Goal: Task Accomplishment & Management: Complete application form

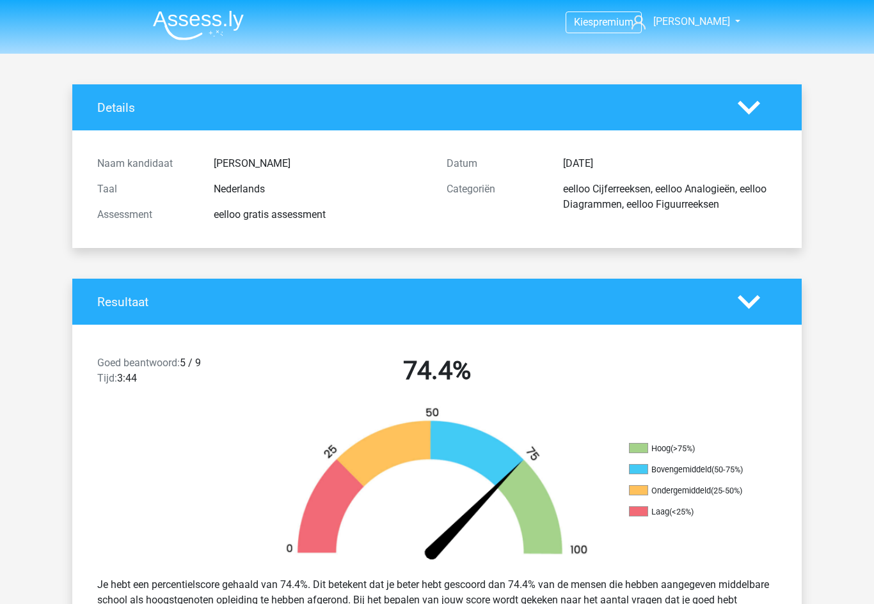
scroll to position [7701, 0]
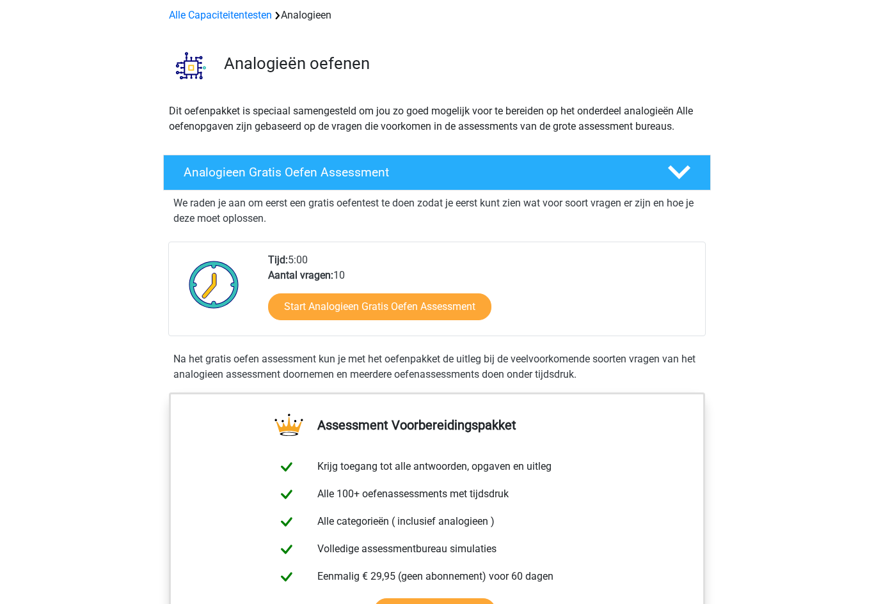
click at [287, 304] on link "Start Analogieen Gratis Oefen Assessment" at bounding box center [379, 307] width 223 height 27
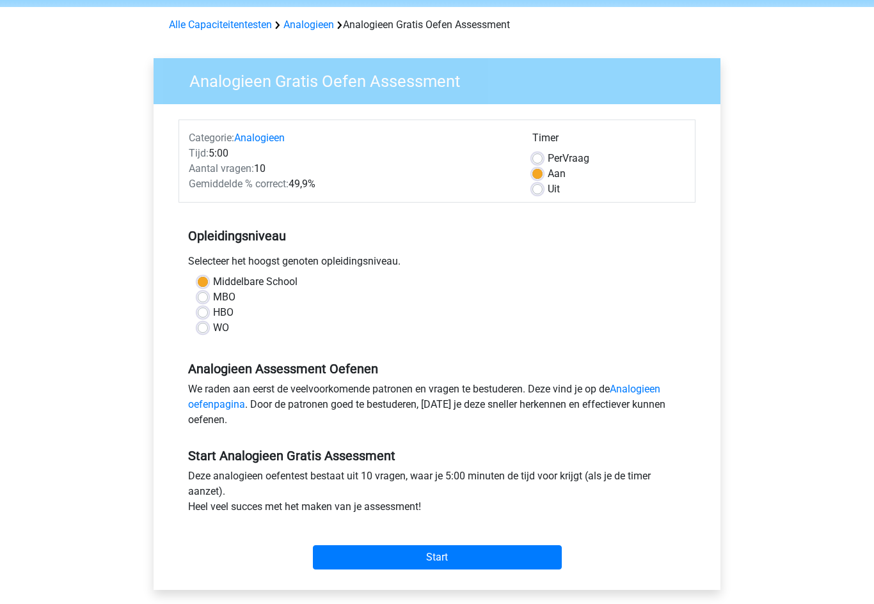
scroll to position [55, 0]
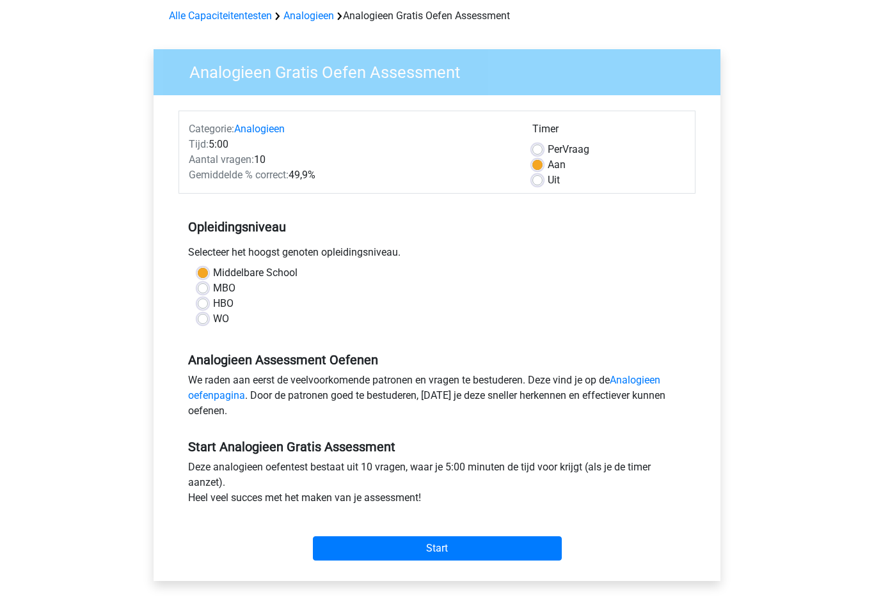
click at [323, 550] on input "Start" at bounding box center [437, 549] width 249 height 24
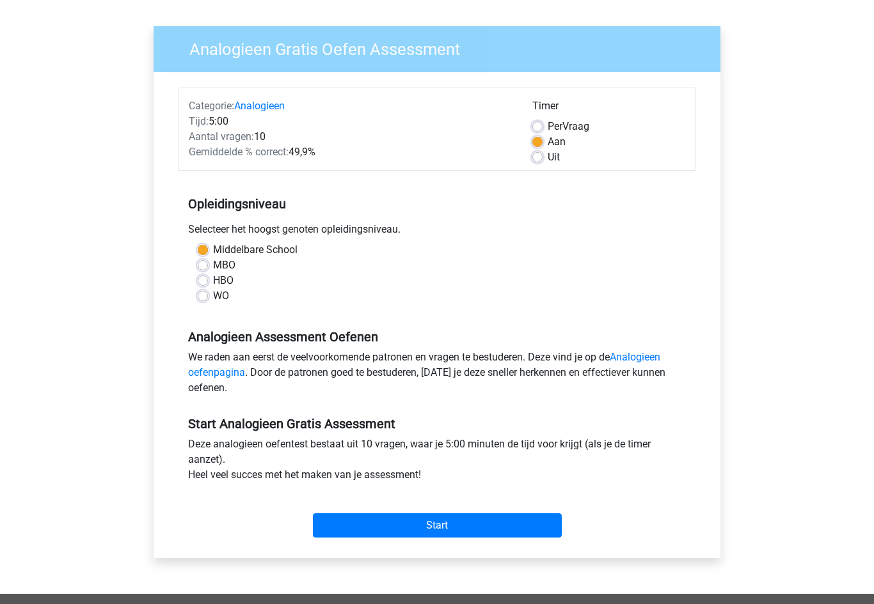
scroll to position [79, 0]
click at [213, 281] on label "HBO" at bounding box center [223, 280] width 20 height 15
click at [206, 281] on input "HBO" at bounding box center [203, 279] width 10 height 13
radio input "true"
click at [328, 537] on input "Start" at bounding box center [437, 526] width 249 height 24
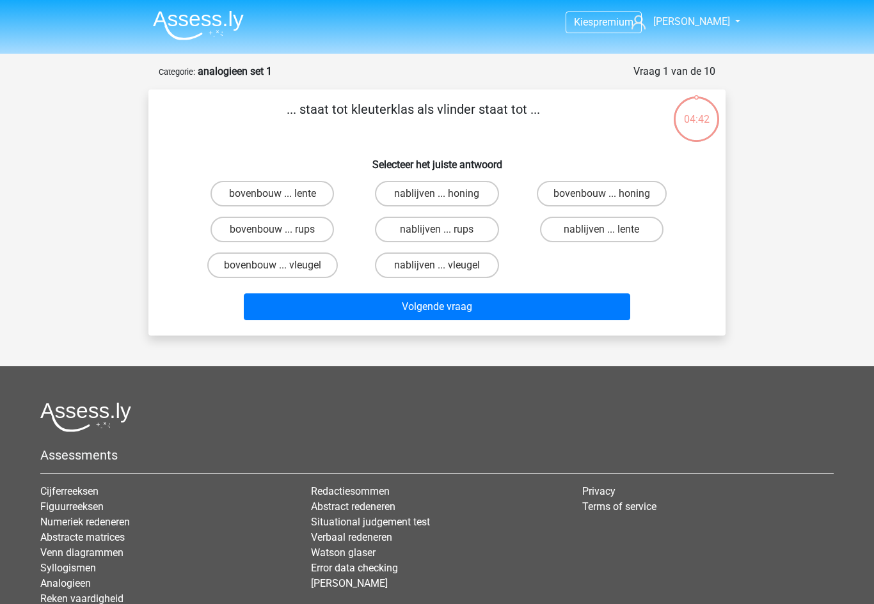
click at [222, 189] on label "bovenbouw ... lente" at bounding box center [271, 194] width 123 height 26
click at [272, 194] on input "bovenbouw ... lente" at bounding box center [276, 198] width 8 height 8
radio input "true"
click at [239, 232] on label "bovenbouw ... rups" at bounding box center [271, 230] width 123 height 26
click at [272, 232] on input "bovenbouw ... rups" at bounding box center [276, 234] width 8 height 8
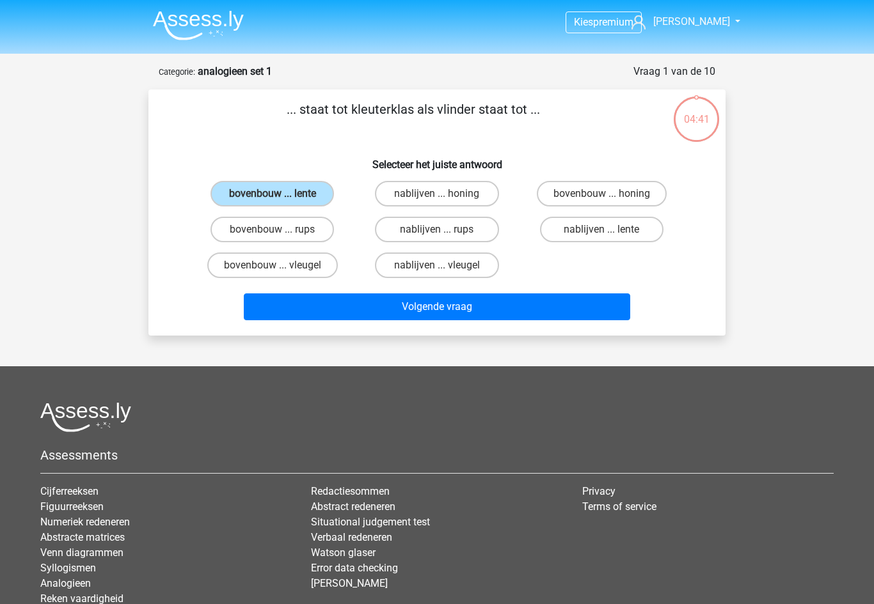
radio input "true"
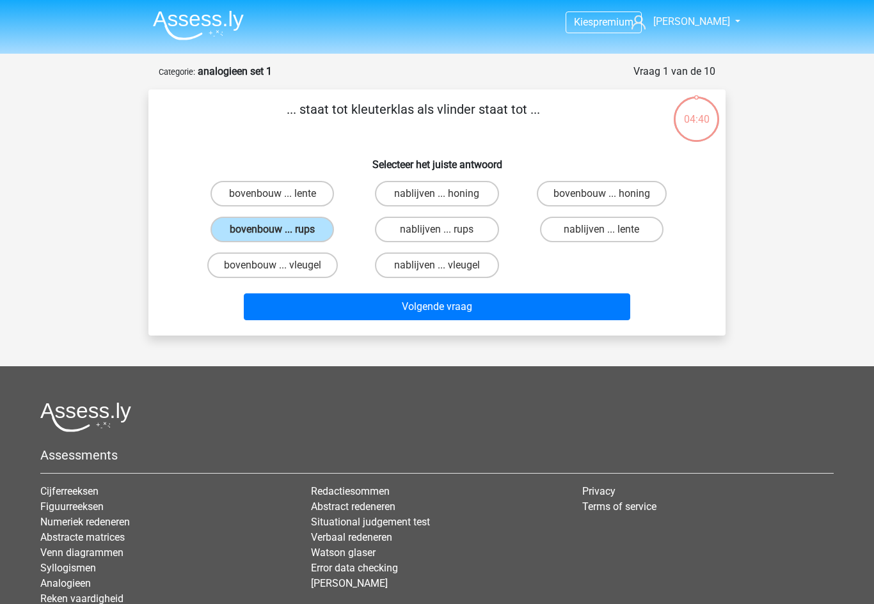
click at [263, 311] on button "Volgende vraag" at bounding box center [437, 307] width 387 height 27
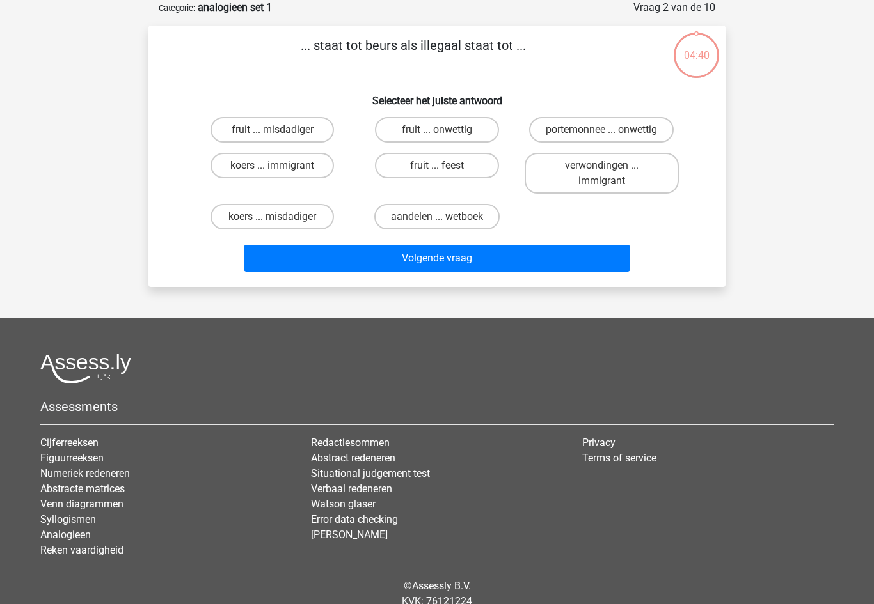
scroll to position [64, 0]
click at [661, 127] on label "portemonnee ... onwettig" at bounding box center [601, 130] width 145 height 26
click at [609, 130] on input "portemonnee ... onwettig" at bounding box center [605, 134] width 8 height 8
radio input "true"
click at [601, 255] on button "Volgende vraag" at bounding box center [437, 258] width 387 height 27
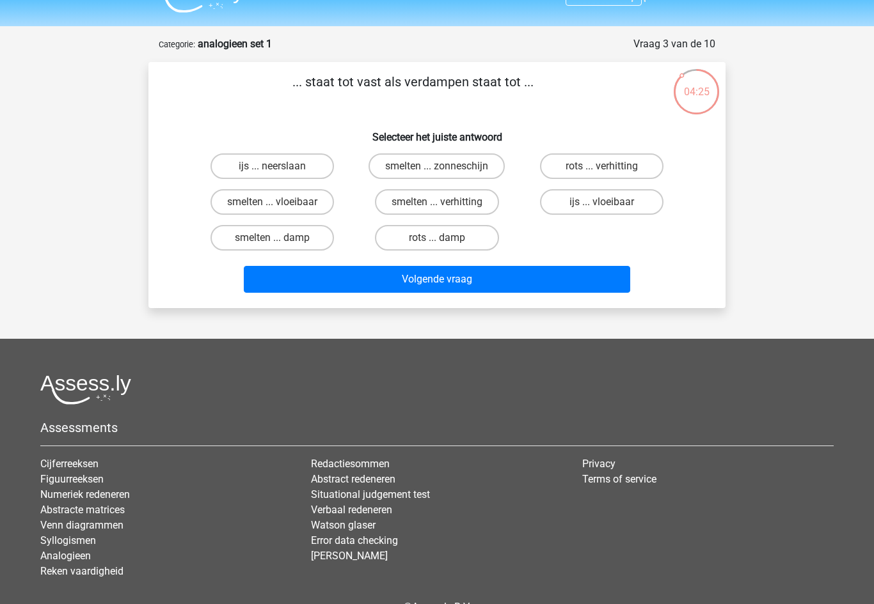
scroll to position [0, 0]
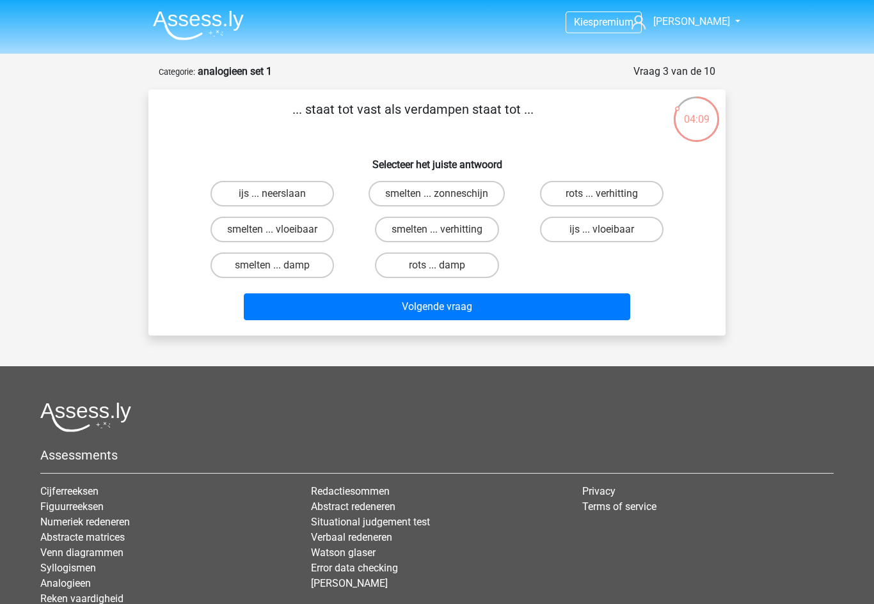
click at [471, 228] on label "smelten ... verhitting" at bounding box center [437, 230] width 124 height 26
click at [445, 230] on input "smelten ... verhitting" at bounding box center [441, 234] width 8 height 8
radio input "true"
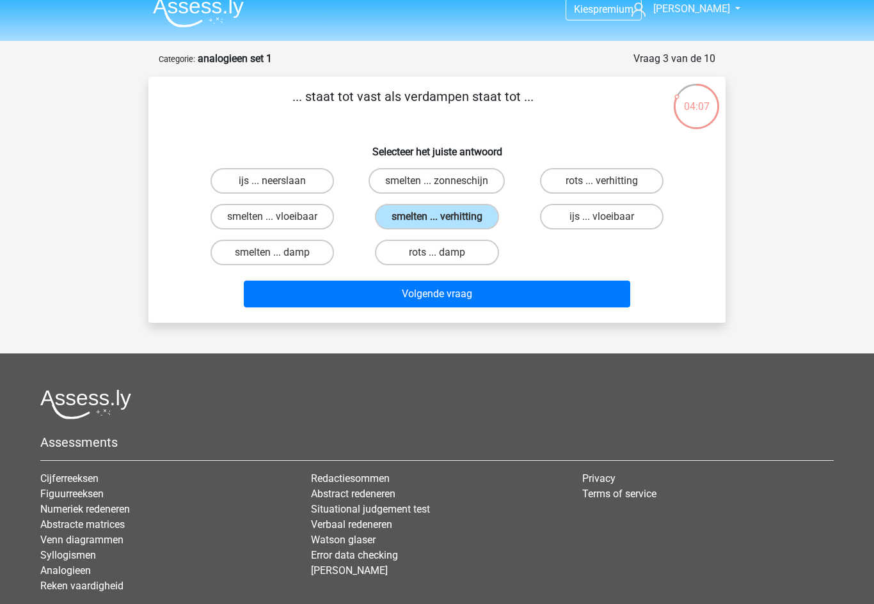
scroll to position [15, 0]
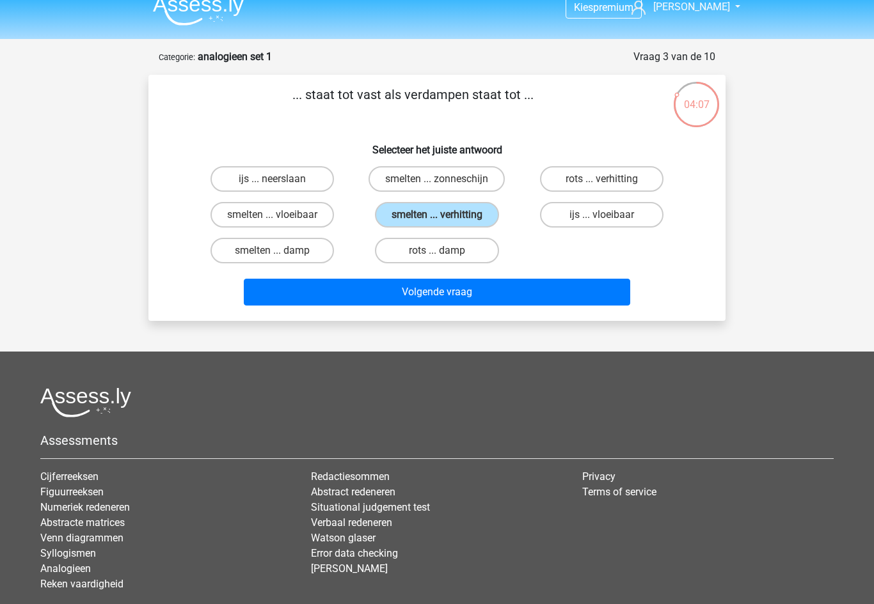
click at [565, 287] on button "Volgende vraag" at bounding box center [437, 292] width 387 height 27
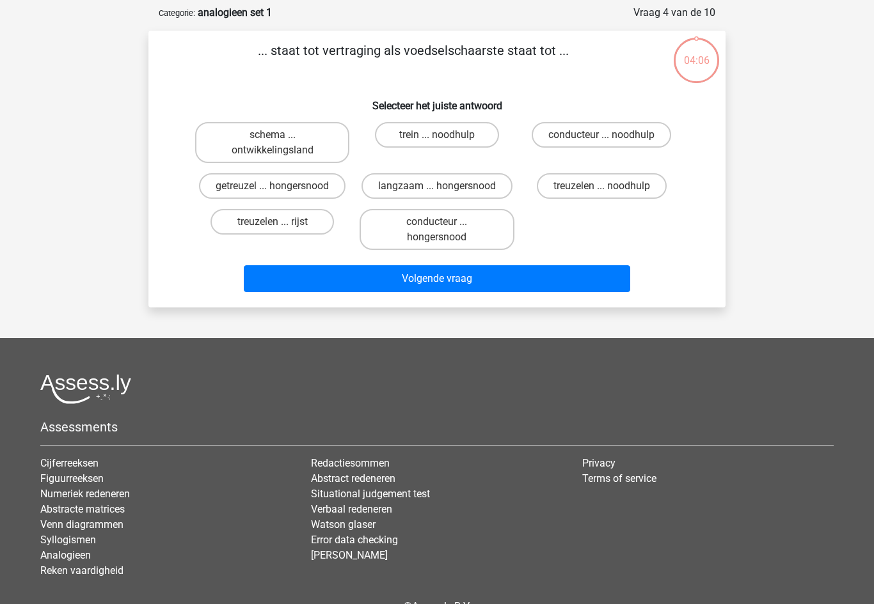
scroll to position [64, 0]
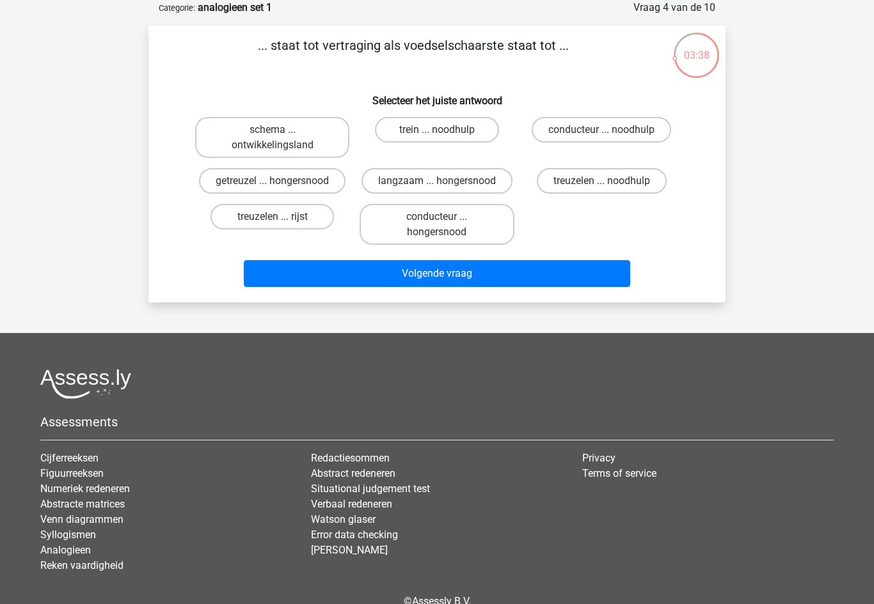
click at [299, 182] on label "getreuzel ... hongersnood" at bounding box center [272, 181] width 146 height 26
click at [281, 182] on input "getreuzel ... hongersnood" at bounding box center [276, 185] width 8 height 8
radio input "true"
click at [542, 283] on button "Volgende vraag" at bounding box center [437, 273] width 387 height 27
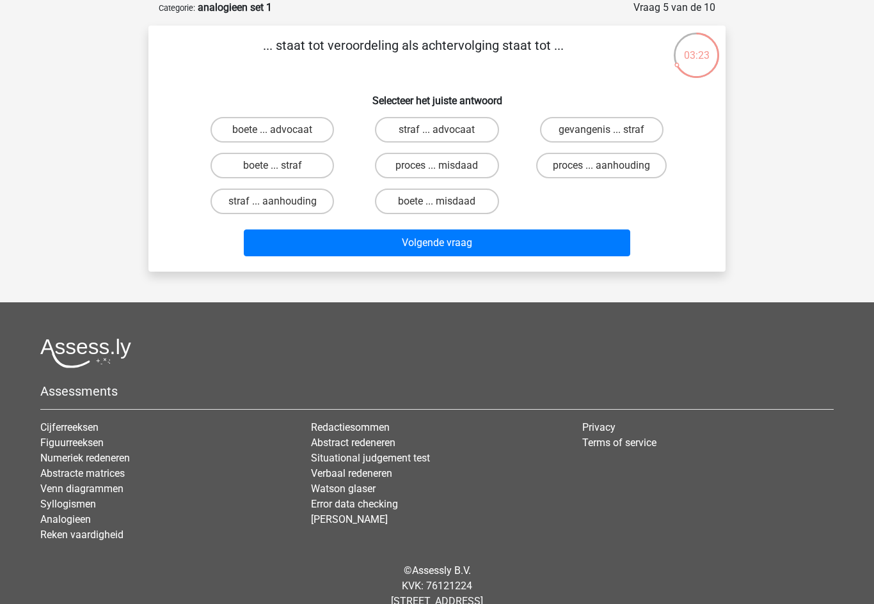
click at [659, 166] on label "proces ... aanhouding" at bounding box center [601, 166] width 130 height 26
click at [609, 166] on input "proces ... aanhouding" at bounding box center [605, 170] width 8 height 8
radio input "true"
click at [615, 241] on button "Volgende vraag" at bounding box center [437, 243] width 387 height 27
click at [380, 150] on div "duif ... wijsheid" at bounding box center [436, 166] width 164 height 36
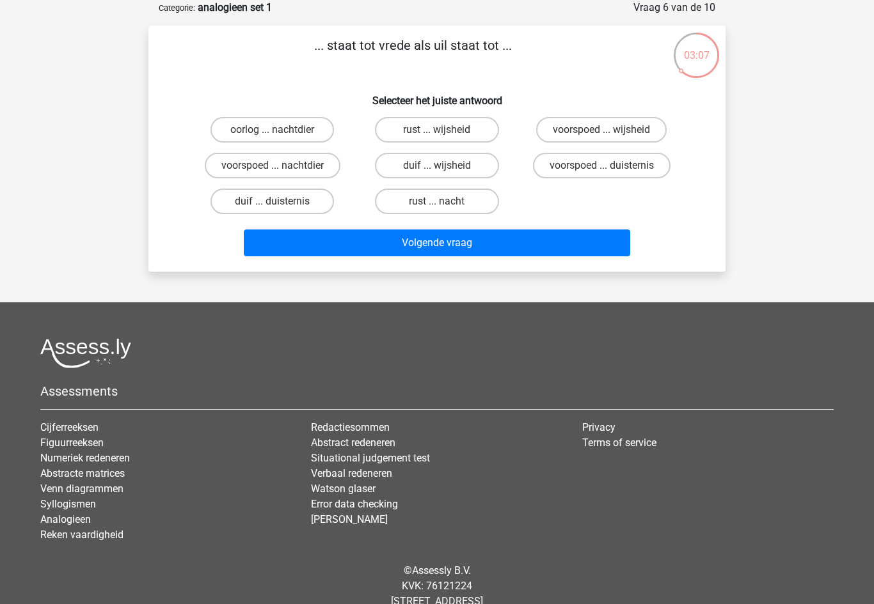
click at [393, 160] on label "duif ... wijsheid" at bounding box center [436, 166] width 123 height 26
click at [437, 166] on input "duif ... wijsheid" at bounding box center [441, 170] width 8 height 8
radio input "true"
click at [622, 243] on button "Volgende vraag" at bounding box center [437, 243] width 387 height 27
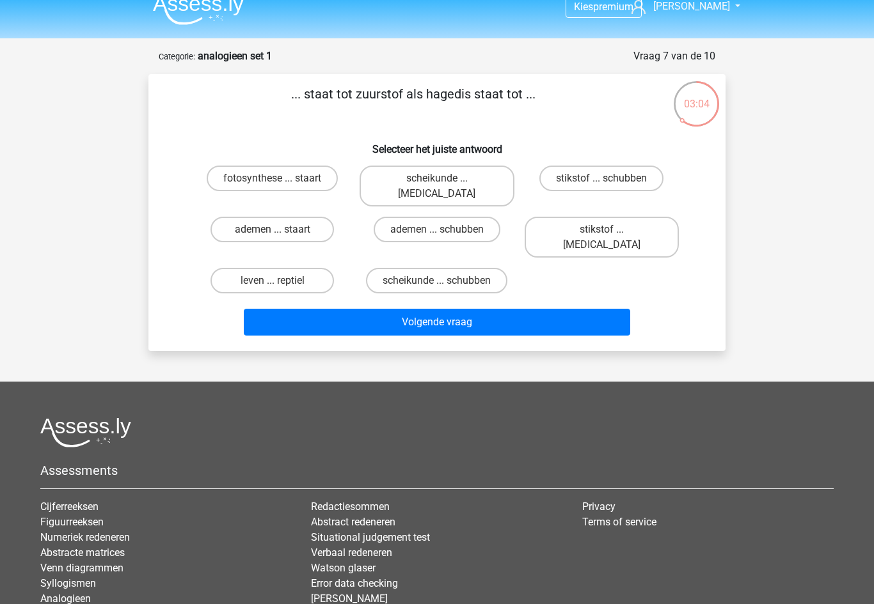
scroll to position [10, 0]
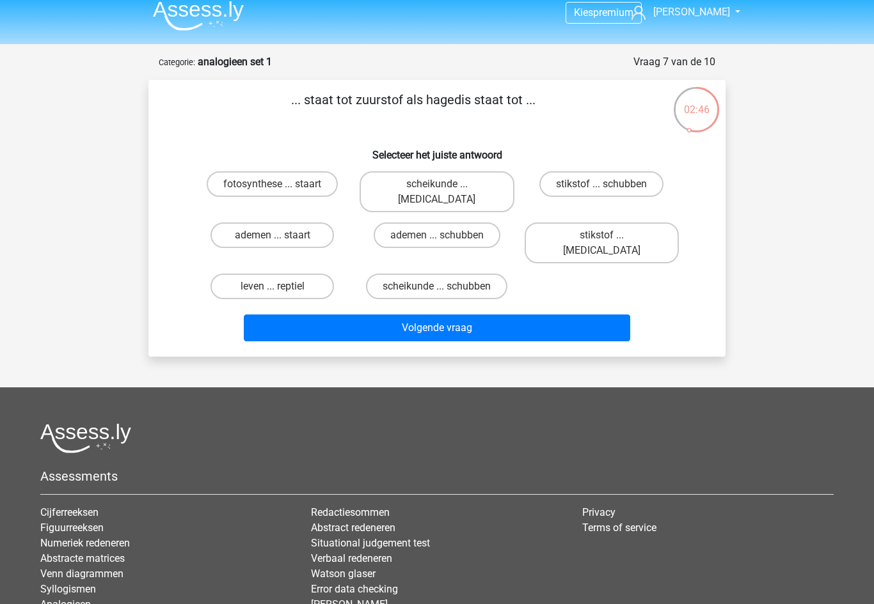
click at [654, 223] on label "stikstof ... krokodil" at bounding box center [601, 243] width 154 height 41
click at [609, 235] on input "stikstof ... krokodil" at bounding box center [605, 239] width 8 height 8
radio input "true"
click at [610, 315] on button "Volgende vraag" at bounding box center [437, 328] width 387 height 27
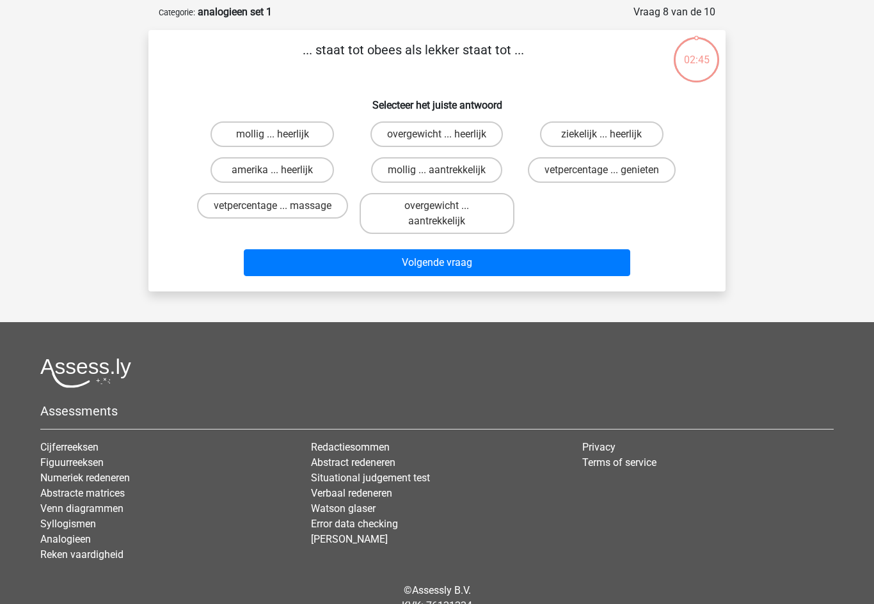
scroll to position [64, 0]
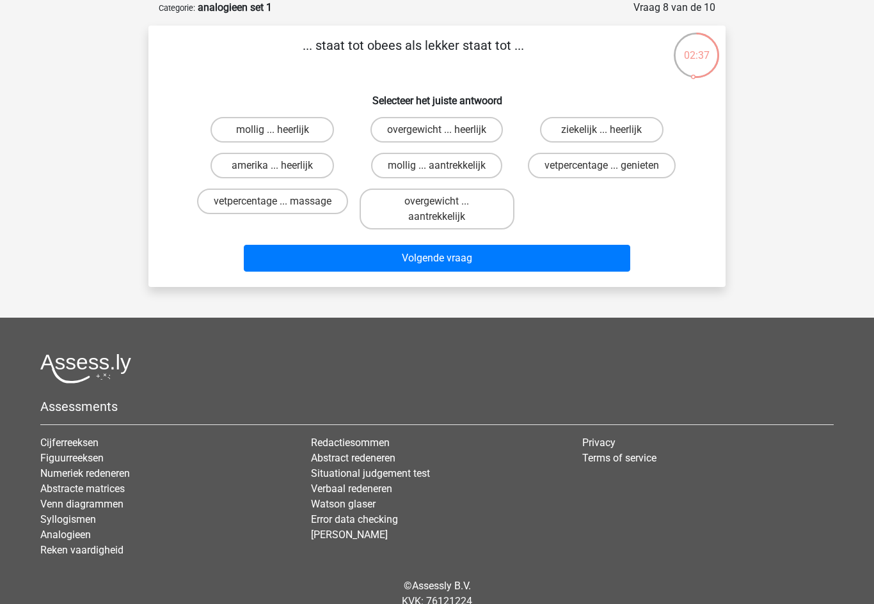
click at [489, 139] on label "overgewicht ... heerlijk" at bounding box center [436, 130] width 132 height 26
click at [445, 138] on input "overgewicht ... heerlijk" at bounding box center [441, 134] width 8 height 8
radio input "true"
click at [584, 261] on button "Volgende vraag" at bounding box center [437, 258] width 387 height 27
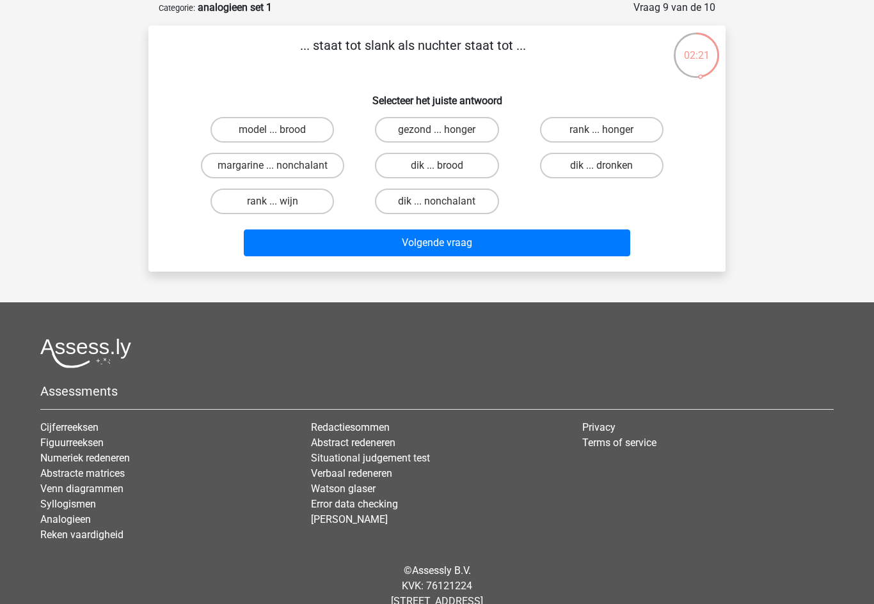
click at [646, 168] on label "dik ... dronken" at bounding box center [601, 166] width 123 height 26
click at [609, 168] on input "dik ... dronken" at bounding box center [605, 170] width 8 height 8
radio input "true"
click at [617, 253] on button "Volgende vraag" at bounding box center [437, 243] width 387 height 27
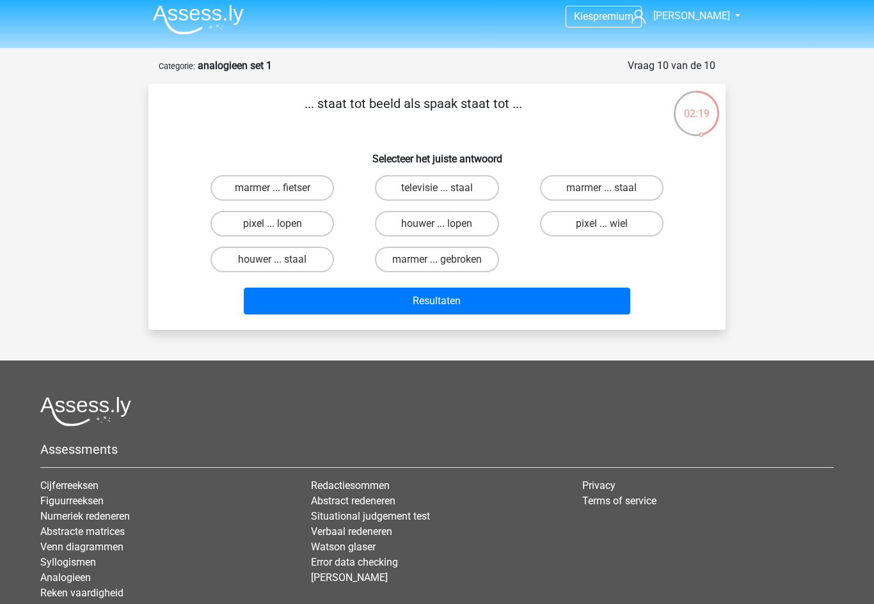
scroll to position [0, 0]
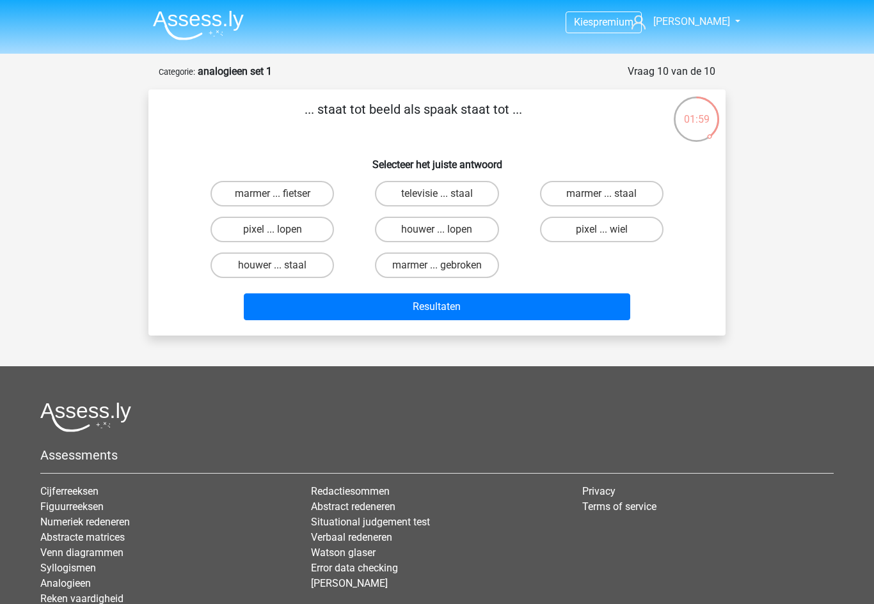
click at [631, 226] on label "pixel ... wiel" at bounding box center [601, 230] width 123 height 26
click at [609, 230] on input "pixel ... wiel" at bounding box center [605, 234] width 8 height 8
radio input "true"
click at [609, 308] on button "Resultaten" at bounding box center [437, 307] width 387 height 27
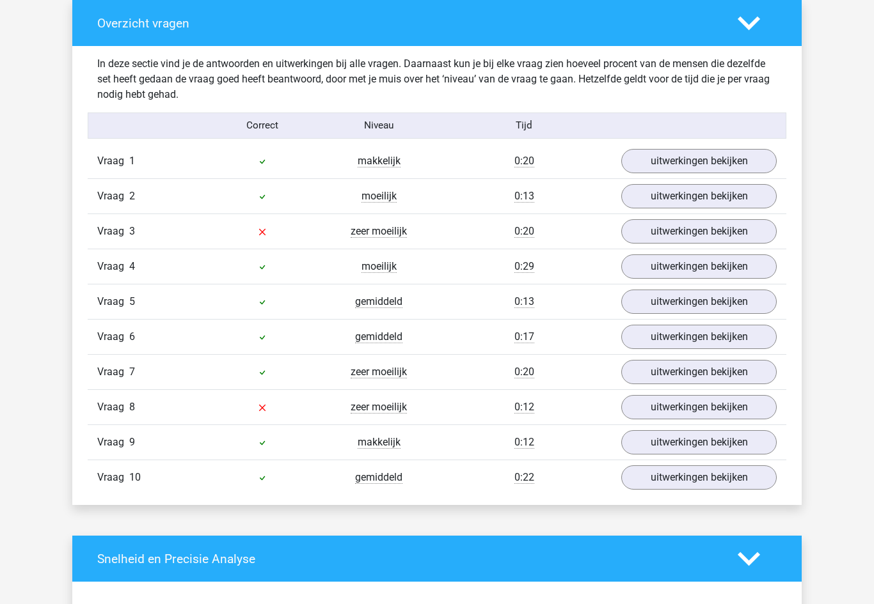
scroll to position [966, 0]
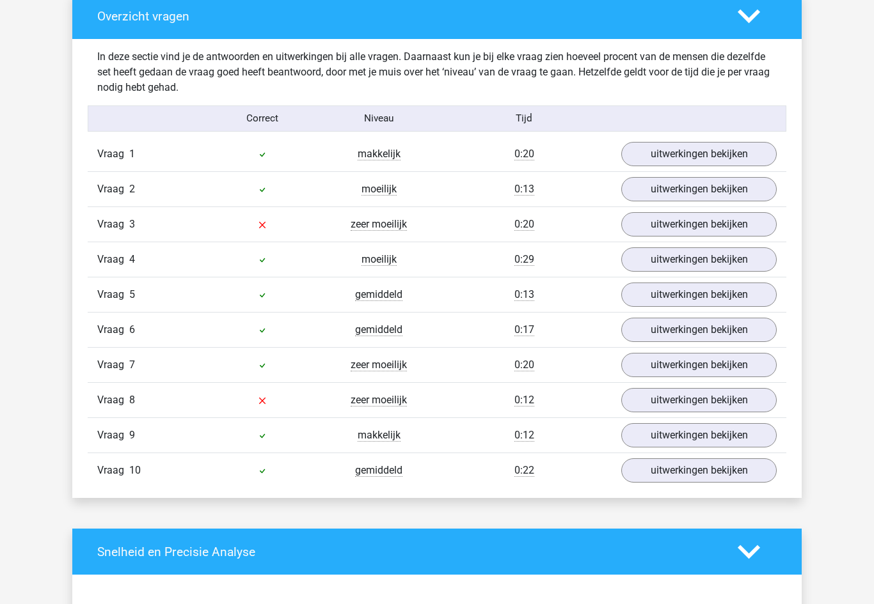
click at [730, 404] on link "uitwerkingen bekijken" at bounding box center [698, 401] width 155 height 24
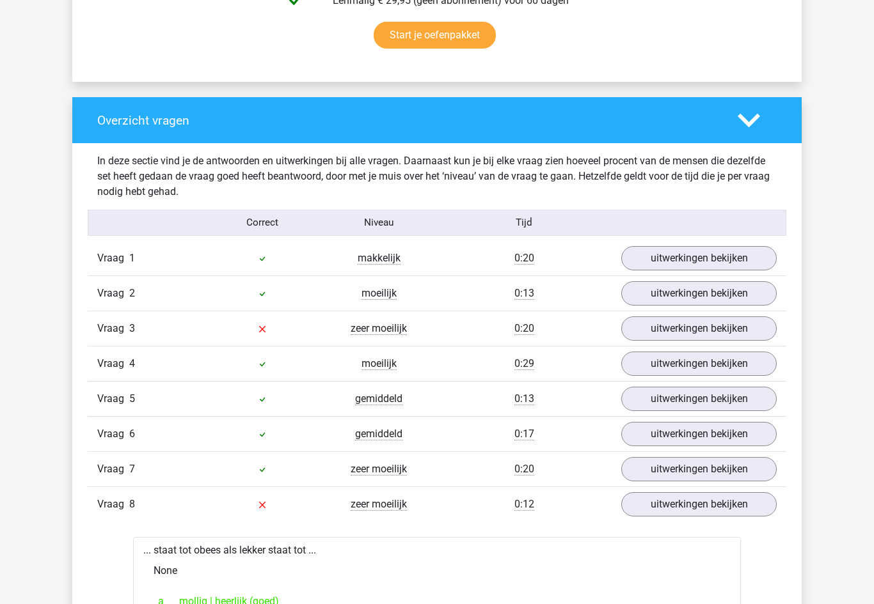
scroll to position [863, 0]
click at [729, 332] on link "uitwerkingen bekijken" at bounding box center [698, 329] width 155 height 24
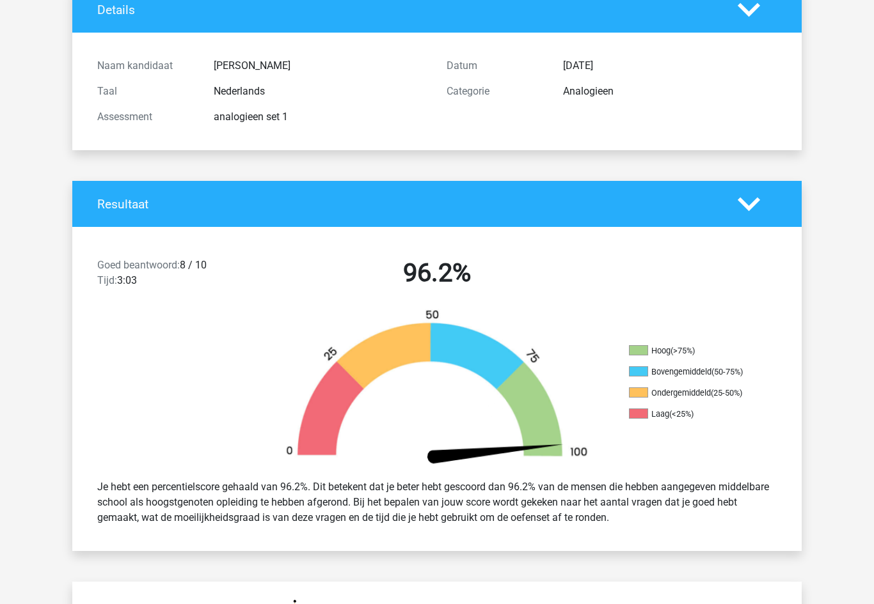
scroll to position [99, 0]
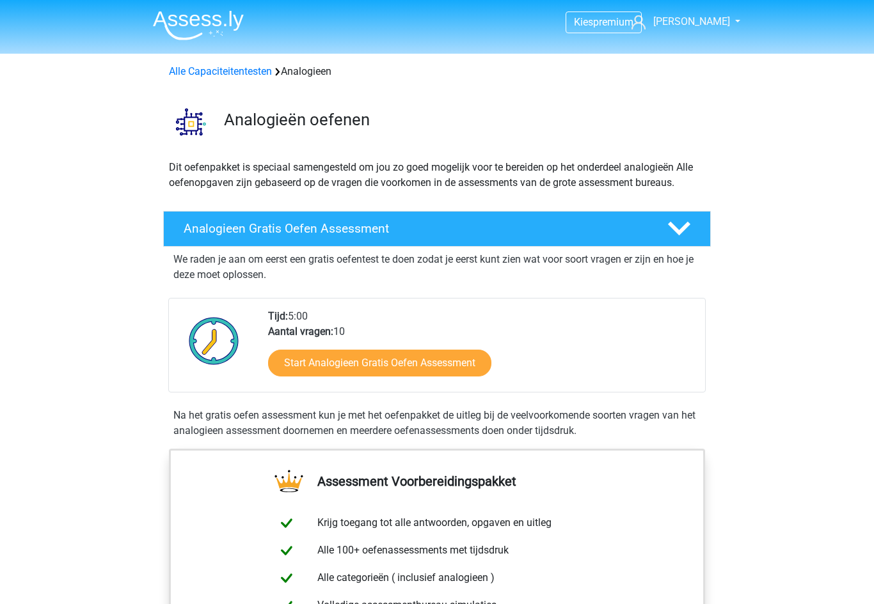
scroll to position [79, 0]
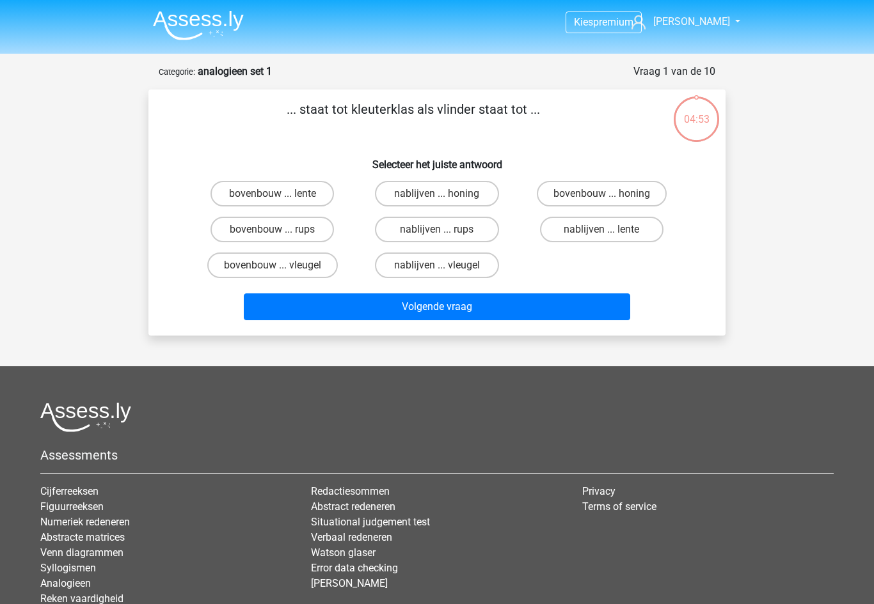
click at [316, 238] on label "bovenbouw ... rups" at bounding box center [271, 230] width 123 height 26
click at [281, 238] on input "bovenbouw ... rups" at bounding box center [276, 234] width 8 height 8
radio input "true"
click at [593, 311] on button "Volgende vraag" at bounding box center [437, 307] width 387 height 27
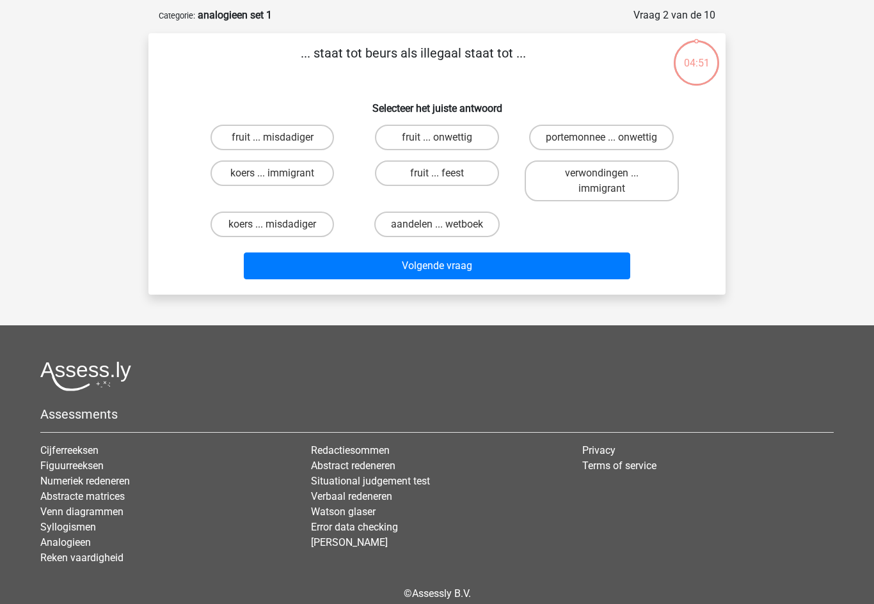
scroll to position [64, 0]
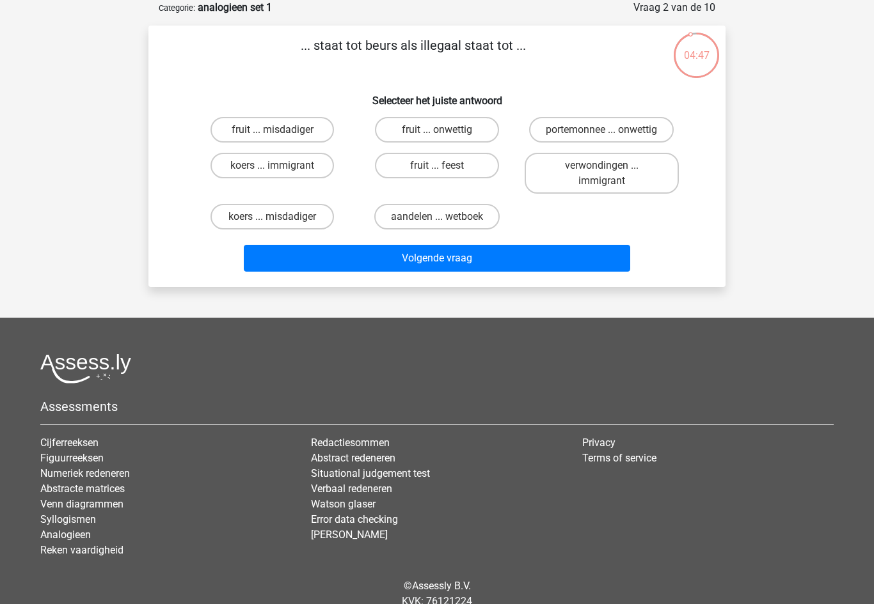
click at [643, 127] on label "portemonnee ... onwettig" at bounding box center [601, 130] width 145 height 26
click at [609, 130] on input "portemonnee ... onwettig" at bounding box center [605, 134] width 8 height 8
radio input "true"
click at [591, 258] on button "Volgende vraag" at bounding box center [437, 258] width 387 height 27
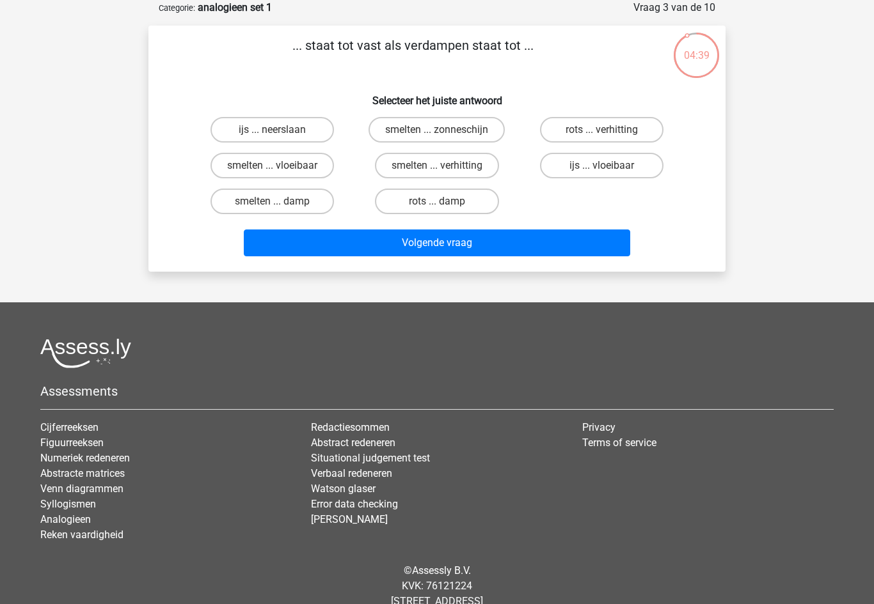
click at [313, 170] on label "smelten ... vloeibaar" at bounding box center [271, 166] width 123 height 26
click at [281, 170] on input "smelten ... vloeibaar" at bounding box center [276, 170] width 8 height 8
radio input "true"
click at [507, 248] on button "Volgende vraag" at bounding box center [437, 243] width 387 height 27
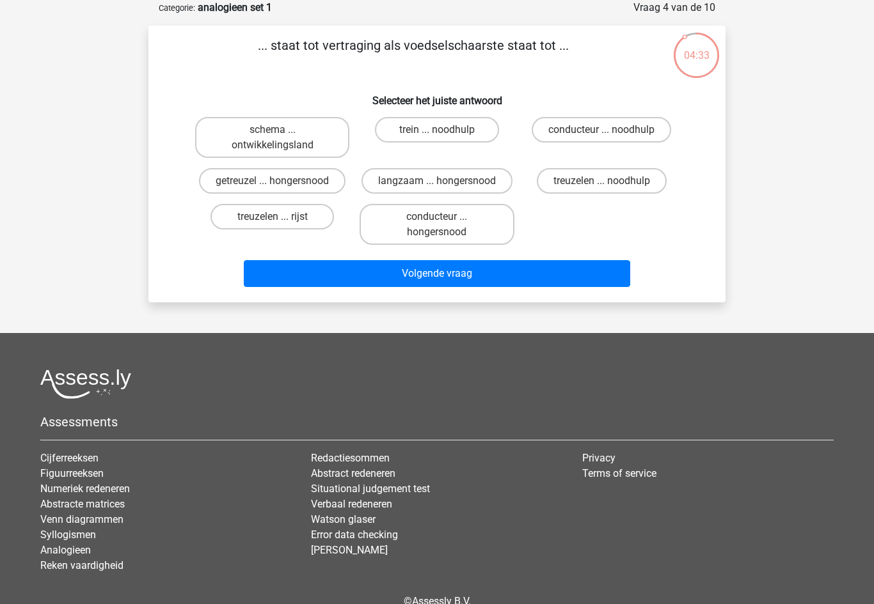
click at [226, 181] on label "getreuzel ... hongersnood" at bounding box center [272, 181] width 146 height 26
click at [272, 181] on input "getreuzel ... hongersnood" at bounding box center [276, 185] width 8 height 8
radio input "true"
click at [629, 287] on button "Volgende vraag" at bounding box center [437, 273] width 387 height 27
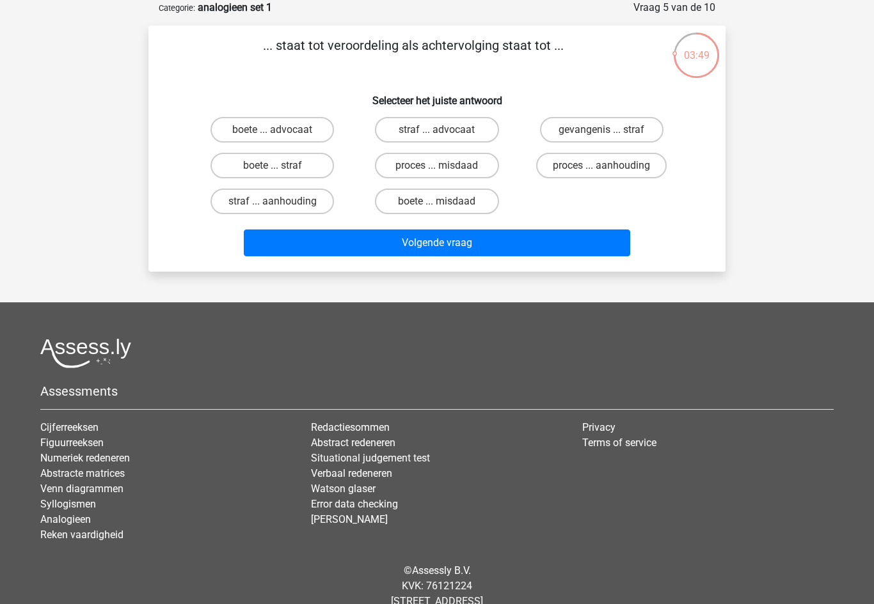
click at [650, 172] on label "proces ... aanhouding" at bounding box center [601, 166] width 130 height 26
click at [609, 172] on input "proces ... aanhouding" at bounding box center [605, 170] width 8 height 8
radio input "true"
click at [606, 241] on button "Volgende vraag" at bounding box center [437, 243] width 387 height 27
click at [472, 166] on label "duif ... wijsheid" at bounding box center [436, 166] width 123 height 26
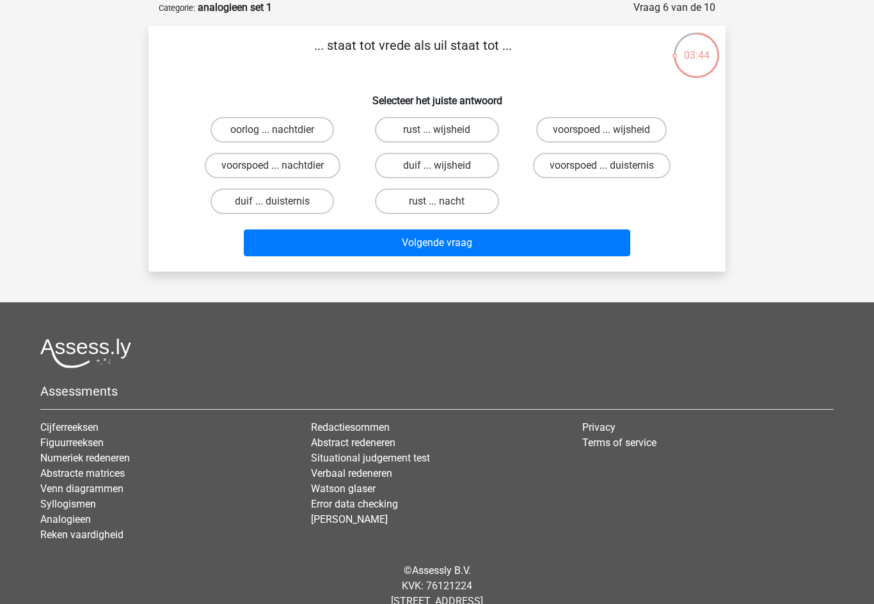
click at [445, 166] on input "duif ... wijsheid" at bounding box center [441, 170] width 8 height 8
radio input "true"
click at [518, 245] on button "Volgende vraag" at bounding box center [437, 243] width 387 height 27
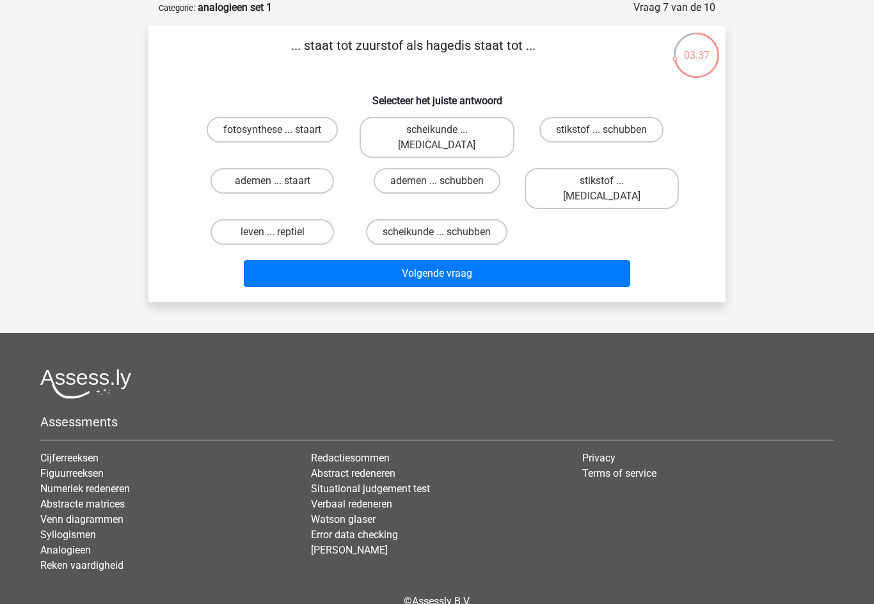
click at [619, 169] on label "stikstof ... krokodil" at bounding box center [601, 188] width 154 height 41
click at [609, 181] on input "stikstof ... krokodil" at bounding box center [605, 185] width 8 height 8
radio input "true"
click at [600, 260] on button "Volgende vraag" at bounding box center [437, 273] width 387 height 27
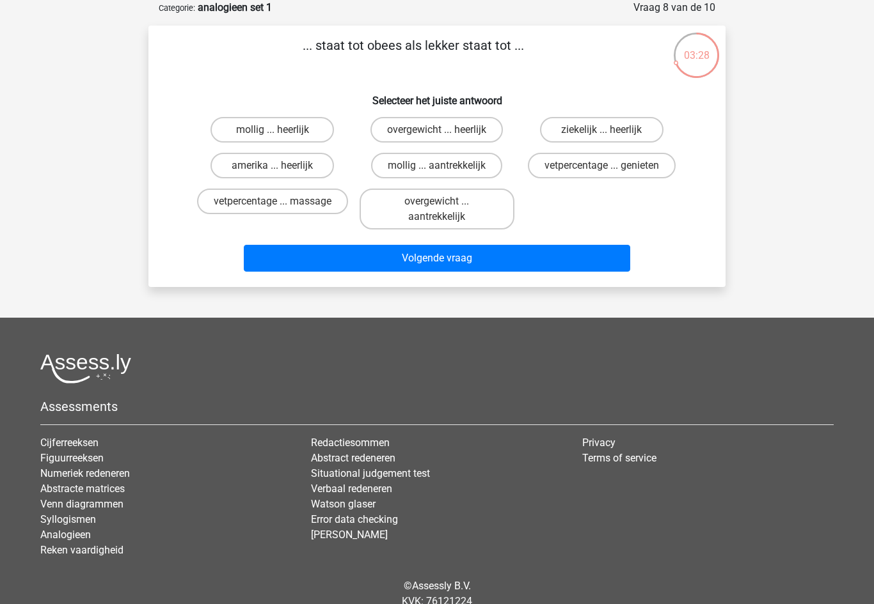
click at [685, 436] on li "Privacy" at bounding box center [707, 443] width 251 height 15
click at [299, 129] on label "mollig ... heerlijk" at bounding box center [271, 130] width 123 height 26
click at [281, 130] on input "mollig ... heerlijk" at bounding box center [276, 134] width 8 height 8
radio input "true"
click at [544, 257] on button "Volgende vraag" at bounding box center [437, 258] width 387 height 27
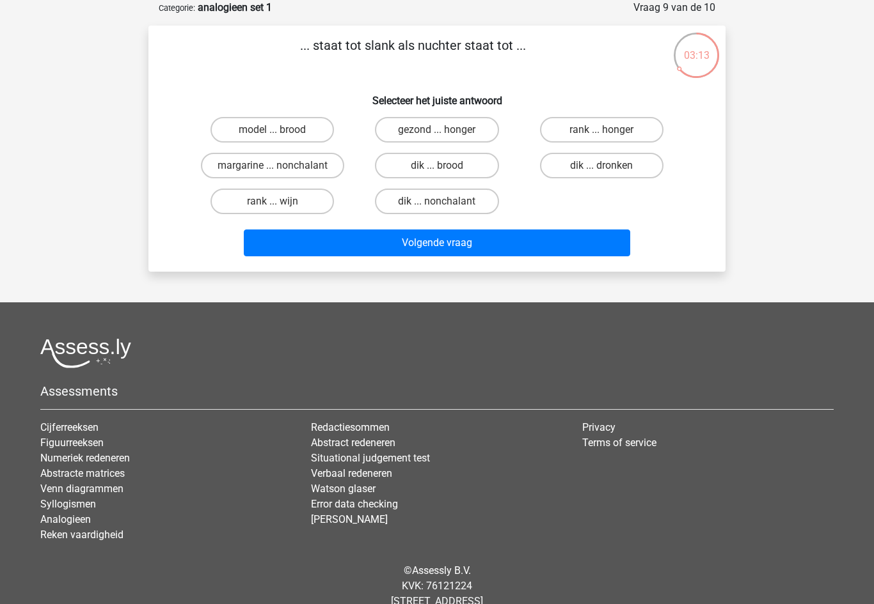
click at [641, 165] on label "dik ... dronken" at bounding box center [601, 166] width 123 height 26
click at [609, 166] on input "dik ... dronken" at bounding box center [605, 170] width 8 height 8
radio input "true"
click at [601, 246] on button "Volgende vraag" at bounding box center [437, 243] width 387 height 27
click at [654, 171] on label "pixel ... wiel" at bounding box center [601, 166] width 123 height 26
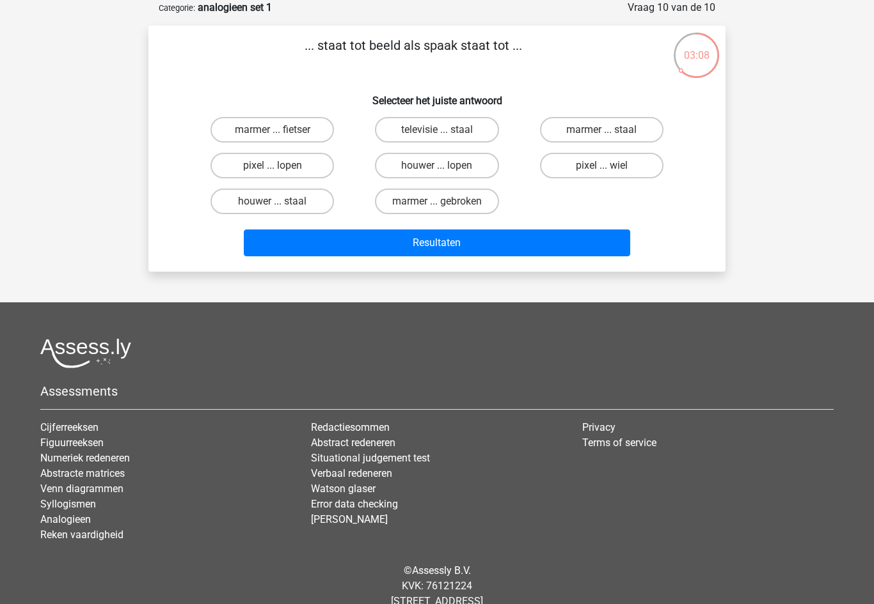
click at [609, 171] on input "pixel ... wiel" at bounding box center [605, 170] width 8 height 8
radio input "true"
click at [593, 250] on button "Resultaten" at bounding box center [437, 243] width 387 height 27
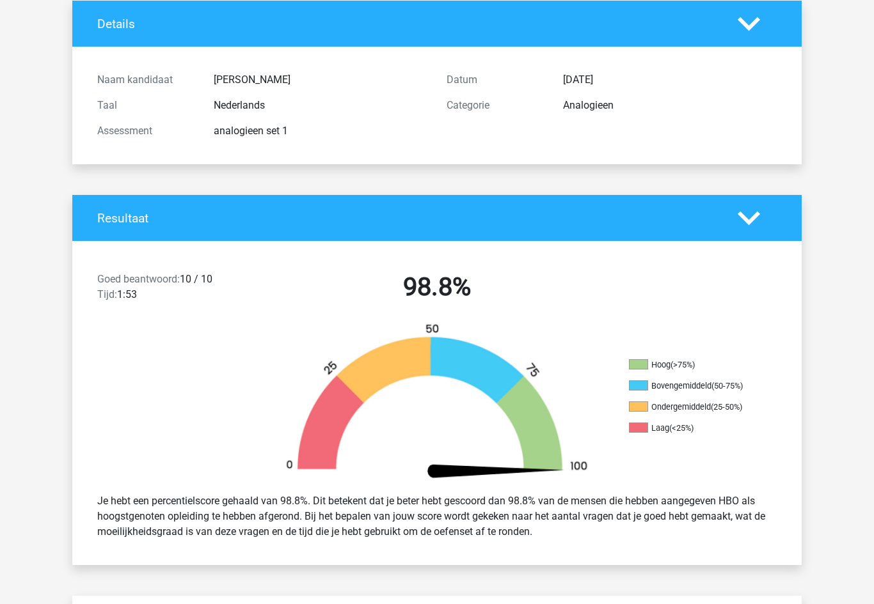
scroll to position [84, 0]
